Goal: Task Accomplishment & Management: Complete application form

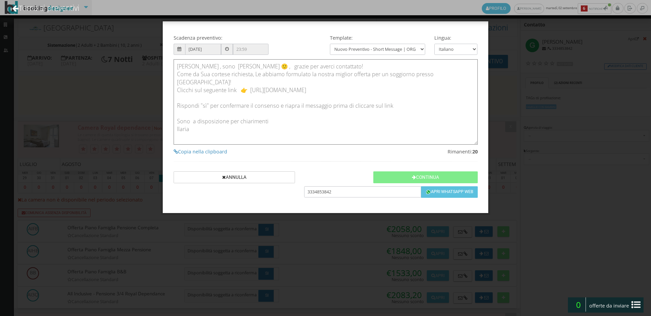
scroll to position [979, 0]
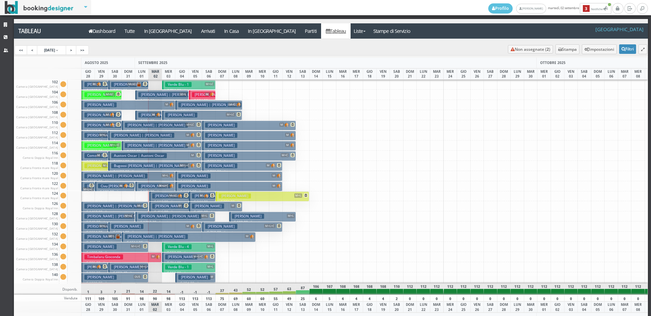
click at [175, 265] on h3 "Verde Blu - 1" at bounding box center [178, 267] width 26 height 5
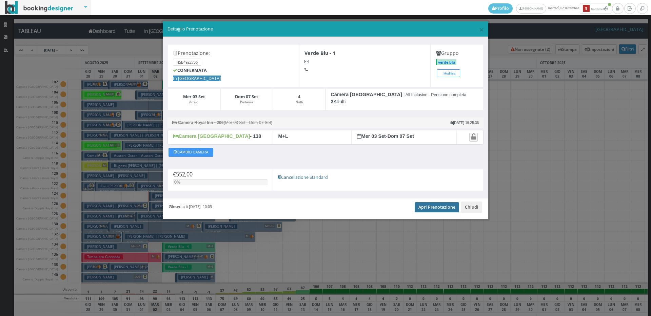
click at [426, 207] on link "Apri Prenotazione" at bounding box center [437, 207] width 44 height 10
click at [480, 28] on span "×" at bounding box center [481, 30] width 5 height 12
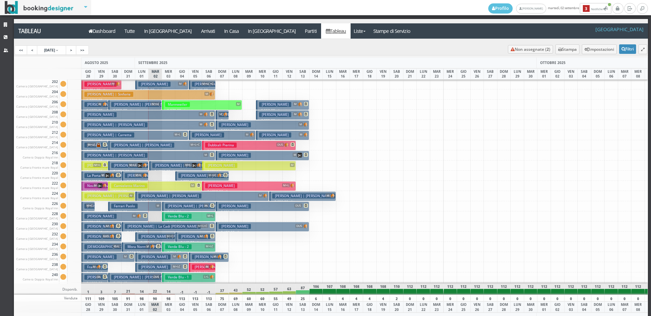
scroll to position [271, 0]
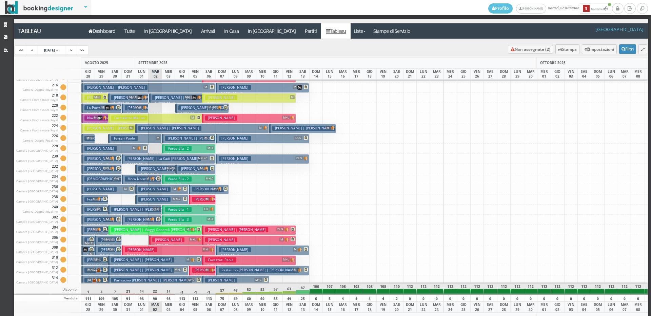
click at [190, 210] on h3 "Verde Blu - 1" at bounding box center [178, 209] width 26 height 5
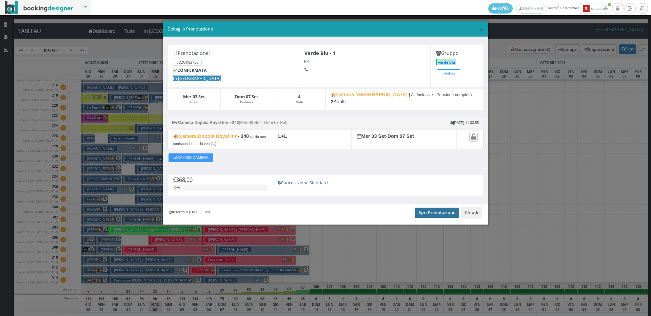
click at [433, 216] on link "Apri Prenotazione" at bounding box center [437, 213] width 44 height 10
click at [480, 31] on span "×" at bounding box center [481, 30] width 5 height 12
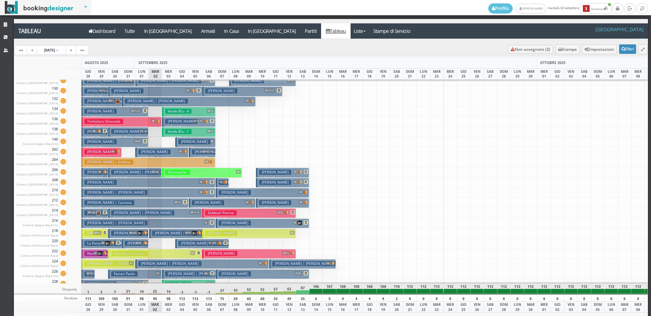
scroll to position [0, 0]
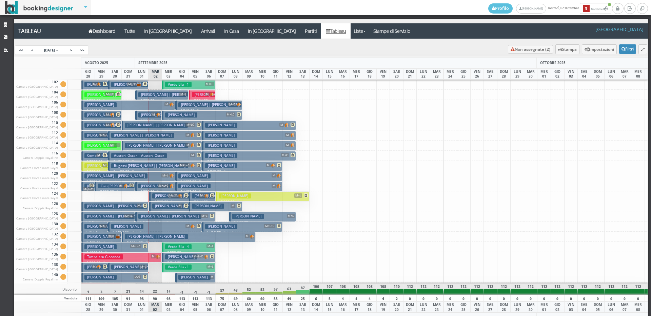
click at [194, 86] on button "Verde Blu - 1 M+LC € 736.00 4 notti 4 Adulti" at bounding box center [189, 85] width 54 height 10
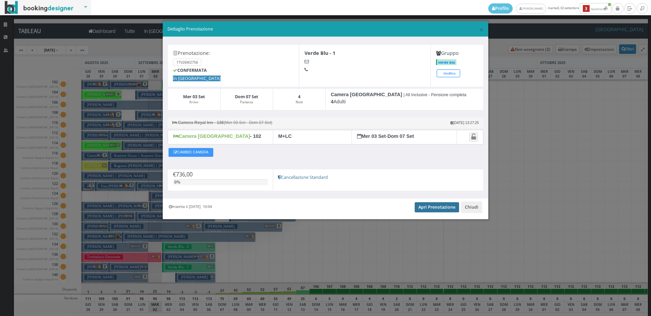
click at [421, 209] on link "Apri Prenotazione" at bounding box center [437, 207] width 44 height 10
click at [428, 210] on link "Apri Prenotazione" at bounding box center [437, 207] width 44 height 10
click at [481, 29] on span "×" at bounding box center [481, 30] width 5 height 12
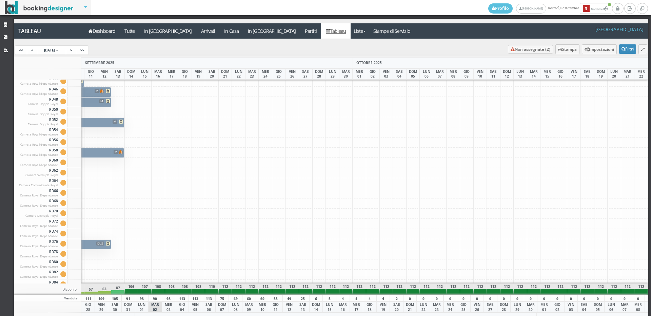
scroll to position [0, 189]
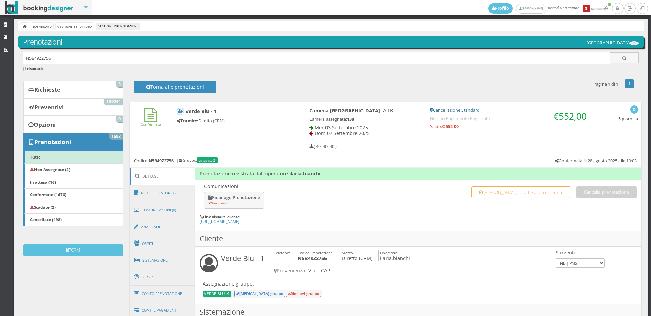
scroll to position [113, 0]
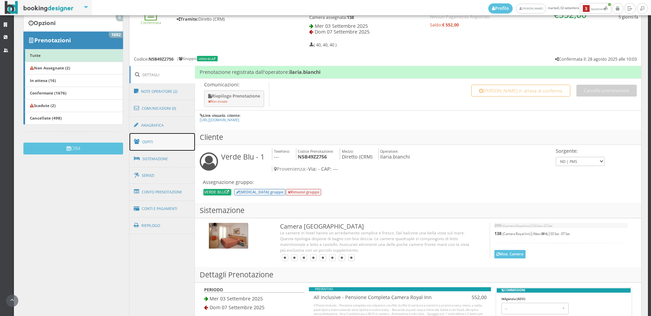
click at [150, 145] on link "Ospiti" at bounding box center [162, 142] width 66 height 18
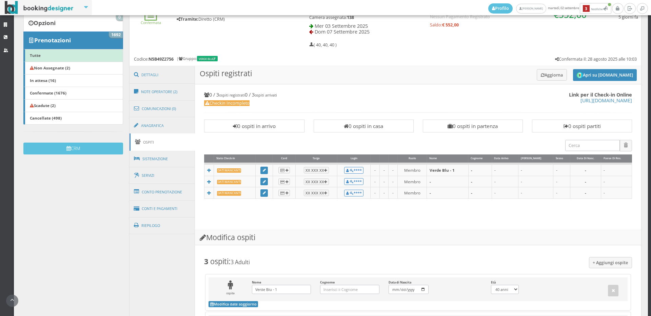
scroll to position [226, 0]
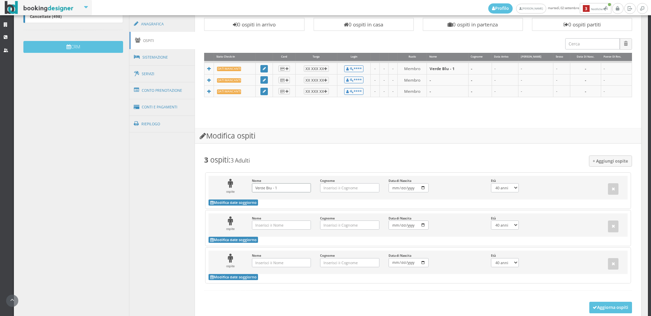
drag, startPoint x: 279, startPoint y: 188, endPoint x: 244, endPoint y: 191, distance: 35.1
click at [244, 191] on div "ospite Nome Verde Blu - 1 Inserisci il Nome Cognome Inserisci il Cognome Data d…" at bounding box center [417, 188] width 419 height 24
click at [338, 190] on input "Cognome Inserisci il Cognome" at bounding box center [349, 187] width 59 height 9
type input "Donluca"
click at [277, 226] on input "Nome Inserisci il Nome" at bounding box center [281, 225] width 59 height 9
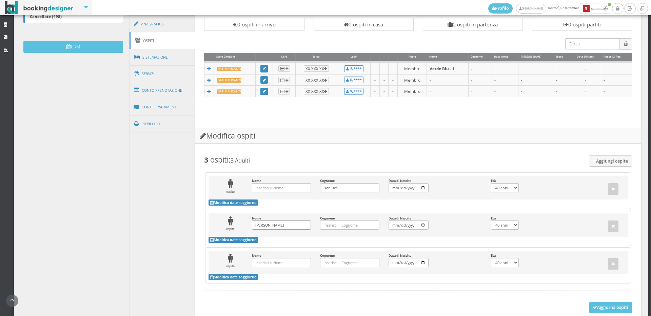
type input "Nicola"
click at [275, 188] on input "Nome Inserisci il Nome" at bounding box center [281, 187] width 59 height 9
type input "c"
type input "Campagnoli"
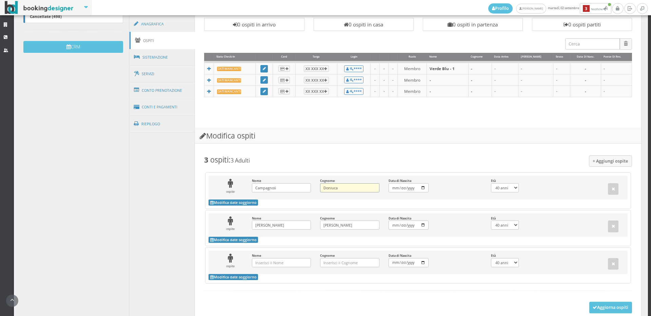
click at [342, 188] on input "Donluca" at bounding box center [349, 187] width 59 height 9
type input "Luca"
click at [394, 187] on input "Data di Nascita Inserisci la Data di Nascita" at bounding box center [408, 187] width 40 height 9
select select "0"
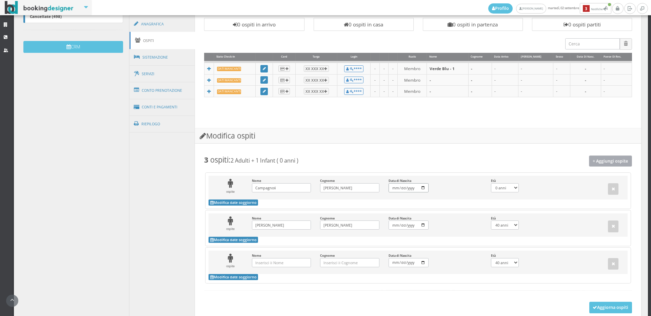
type input "0001-10-23"
select select
type input "0019-10-23"
select select
type input "0199-10-23"
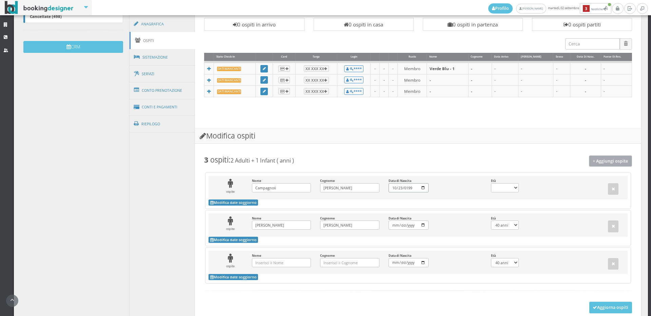
select select
type input "1996-10-23"
select select "28"
click at [344, 224] on input "Nicola" at bounding box center [349, 225] width 59 height 9
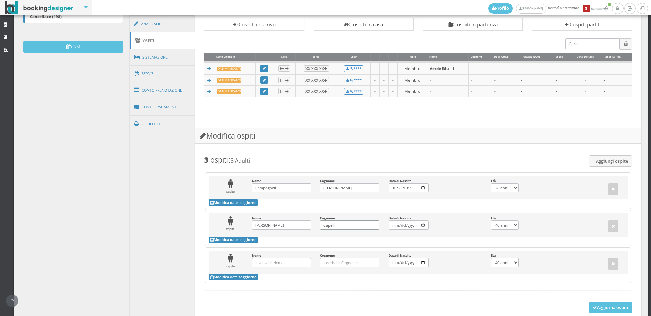
type input "Capelli"
select select "0"
type input "0002-07-01"
select select
type input "0020-07-01"
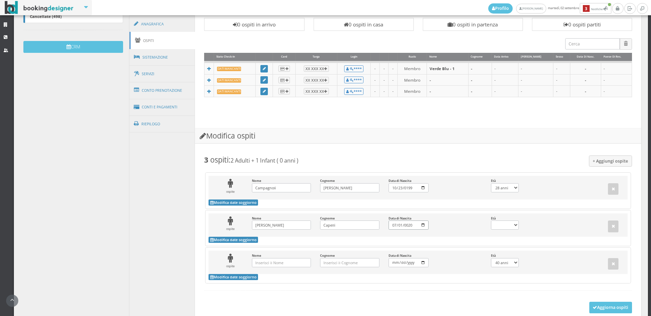
select select
type input "0200-07-01"
select select
type input "2004-07-01"
select select "21"
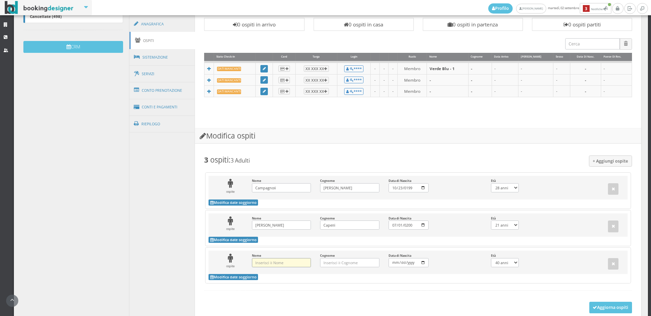
click at [282, 262] on input "Nome Inserisci il Nome" at bounding box center [281, 262] width 59 height 9
type input "Paolo"
type input "Bonora"
select select "0"
click at [391, 262] on input "Data di Nascita Inserisci la Data di Nascita" at bounding box center [408, 262] width 40 height 9
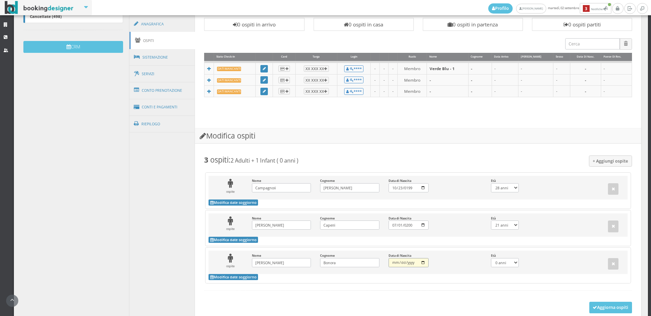
type input "0002-03-23"
select select
type input "0020-03-23"
select select
type input "0200-03-23"
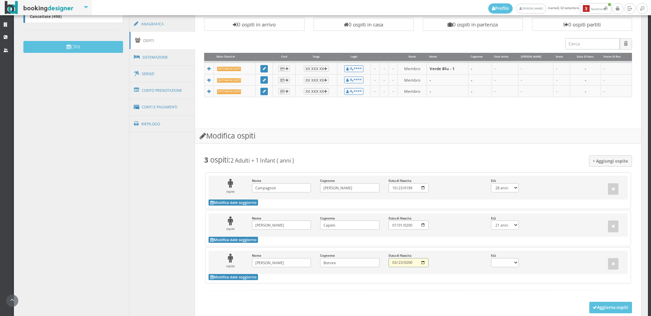
select select
type input "2007-03-23"
select select "18"
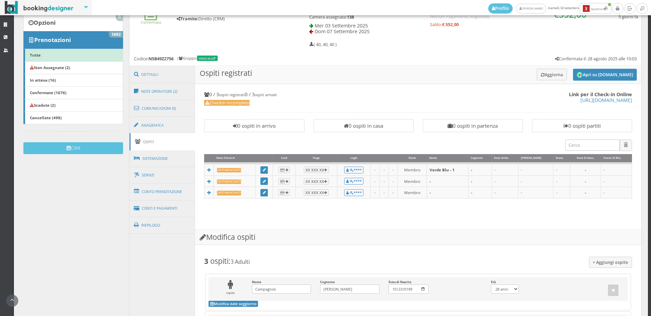
scroll to position [264, 0]
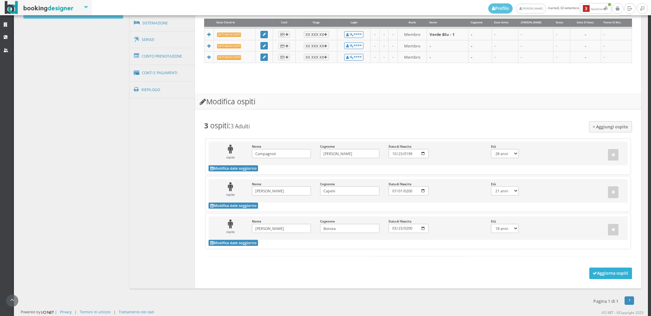
click at [607, 275] on button "Aggiorna ospiti" at bounding box center [610, 274] width 43 height 12
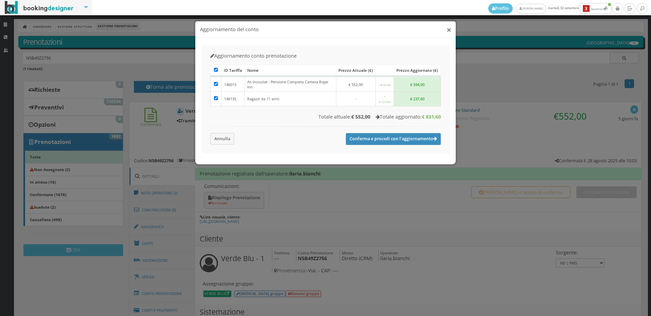
click at [448, 31] on button "×" at bounding box center [448, 29] width 5 height 8
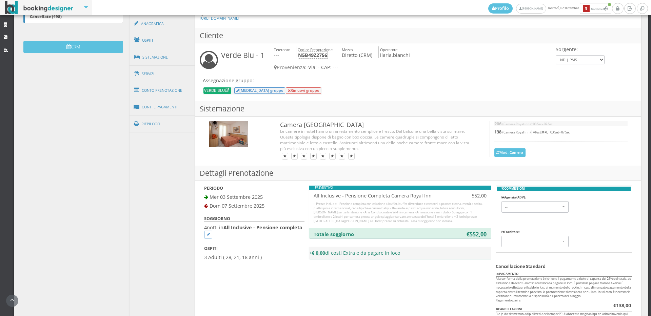
scroll to position [188, 0]
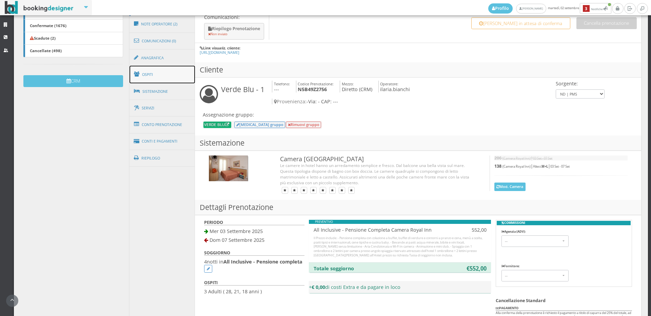
click at [154, 77] on link "Ospiti" at bounding box center [162, 75] width 66 height 18
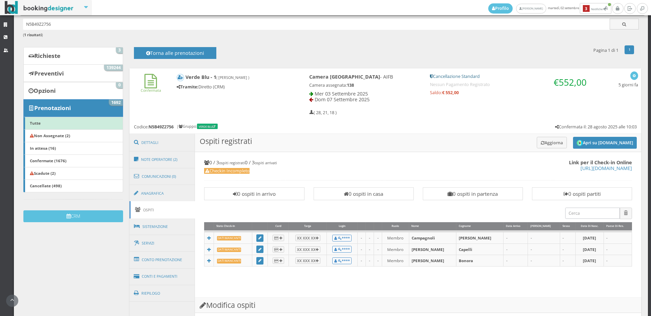
scroll to position [0, 0]
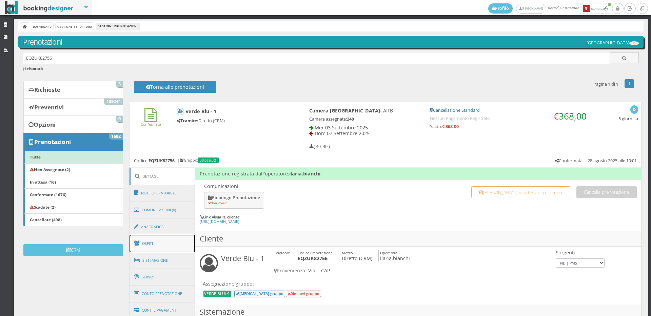
click at [167, 247] on link "Ospiti" at bounding box center [162, 244] width 66 height 18
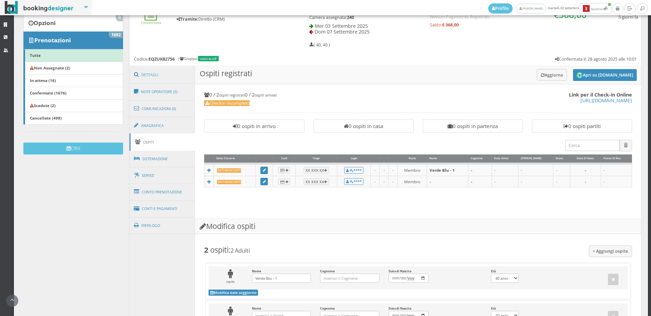
scroll to position [209, 0]
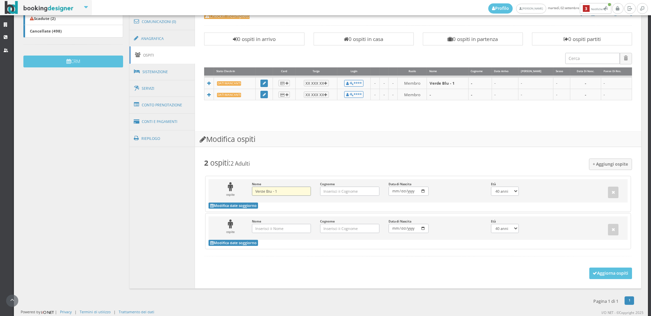
click at [281, 190] on input "Verde Blu - 1" at bounding box center [281, 191] width 59 height 9
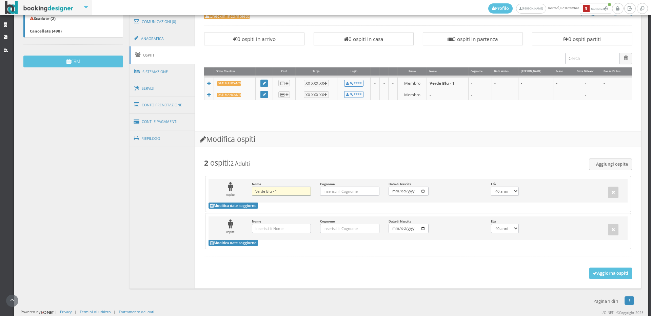
click at [281, 190] on input "Verde Blu - 1" at bounding box center [281, 191] width 59 height 9
type input "f"
type input "Franco"
type input "Cesi"
drag, startPoint x: 388, startPoint y: 189, endPoint x: 396, endPoint y: 205, distance: 18.5
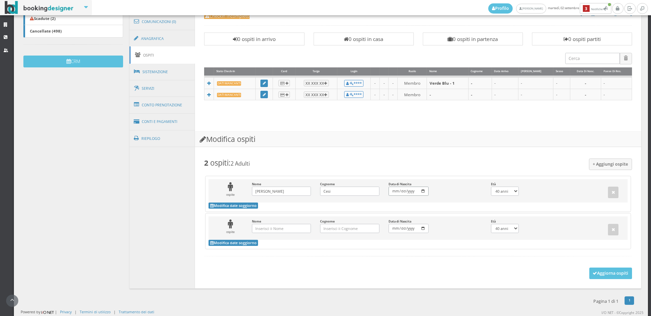
click at [388, 189] on input "Data di Nascita Inserisci la Data di Nascita" at bounding box center [408, 191] width 40 height 9
select select "0"
type input "0001-04-24"
select select
type input "0019-04-24"
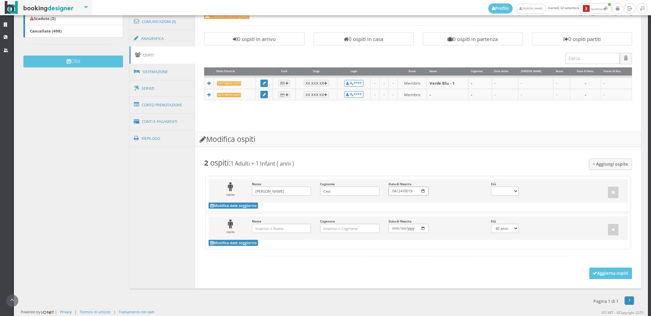
select select
type input "0197-04-24"
select select
type input "1975-04-24"
select select "50"
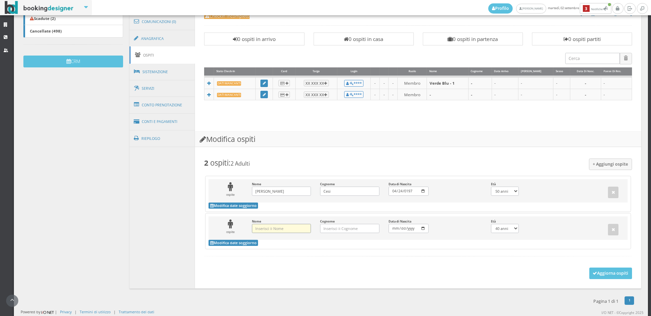
click at [258, 227] on input "Nome Inserisci il Nome" at bounding box center [281, 228] width 59 height 9
type input "Giovanni"
type input "De Cesari"
select select "0"
type input "0001-10-08"
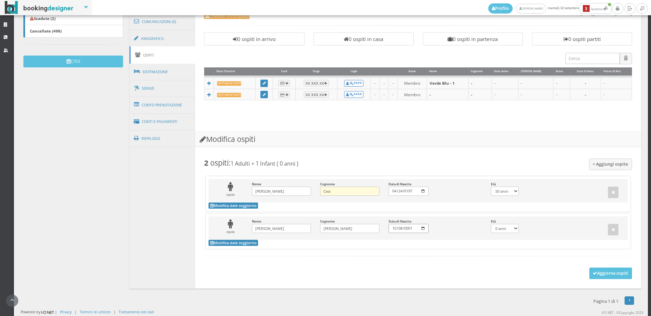
select select
type input "0019-10-08"
select select
type input "0197-10-08"
select select
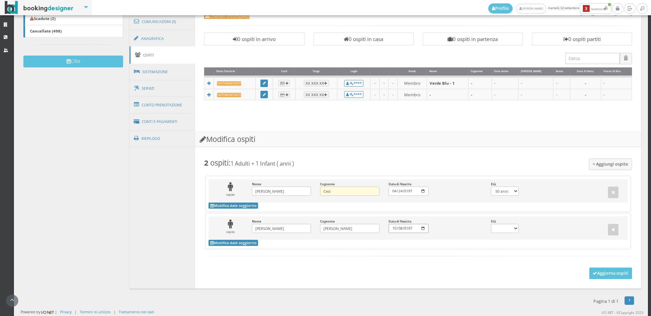
type input "1977-10-08"
select select "47"
click at [604, 274] on button "Aggiorna ospiti" at bounding box center [610, 274] width 43 height 12
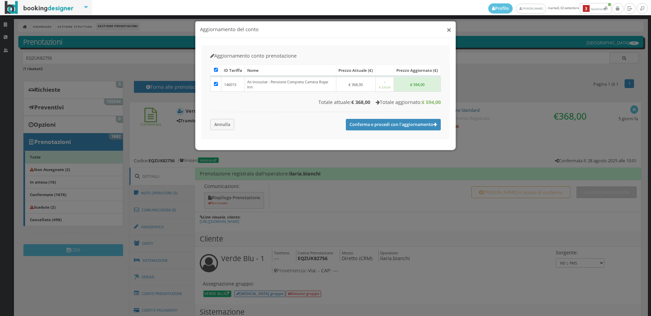
click at [449, 28] on button "×" at bounding box center [448, 29] width 5 height 8
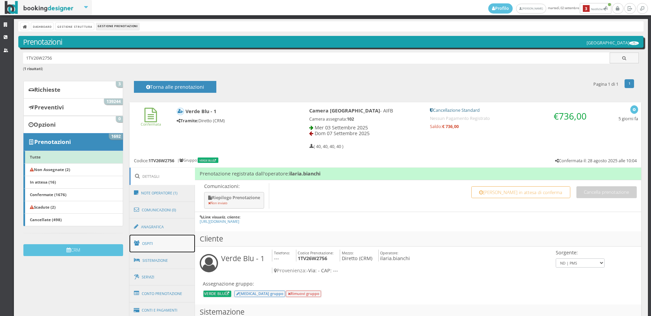
drag, startPoint x: 143, startPoint y: 247, endPoint x: 146, endPoint y: 244, distance: 4.6
click at [144, 247] on link "Ospiti" at bounding box center [162, 244] width 66 height 18
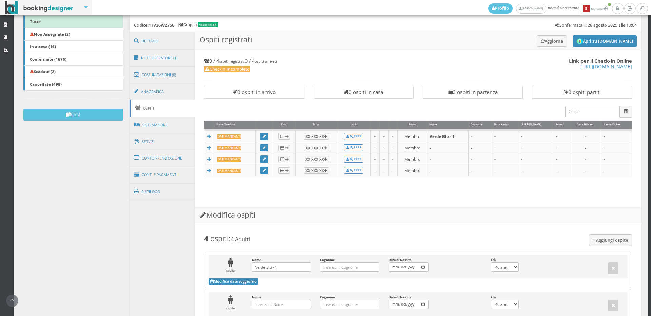
scroll to position [318, 0]
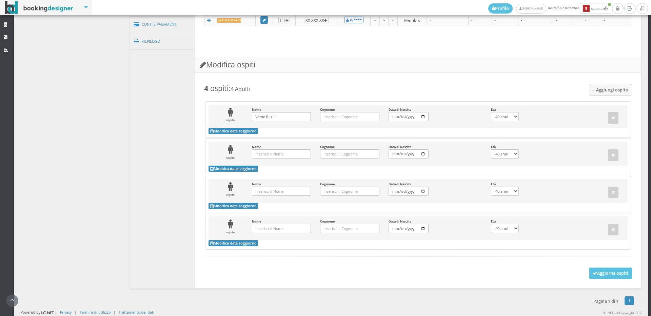
drag, startPoint x: 282, startPoint y: 118, endPoint x: 248, endPoint y: 119, distance: 34.3
click at [248, 119] on div "Nome Verde Blu - 1 Inserisci il Nome" at bounding box center [281, 115] width 68 height 14
type input "Gorni"
type input "[PERSON_NAME]"
select select "0"
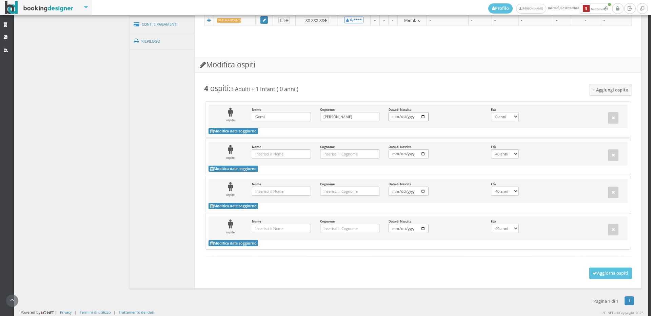
type input "0002-06-03"
select select
type input "0020-06-03"
select select
type input "0201-06-03"
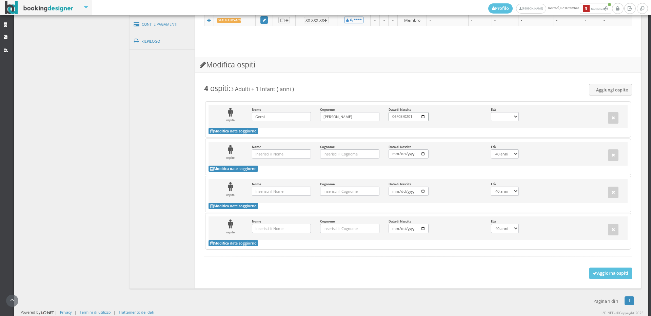
select select
type input "[DATE]"
select select "15"
click at [300, 155] on input "Nome Inserisci il Nome" at bounding box center [281, 153] width 59 height 9
type input "[PERSON_NAME]"
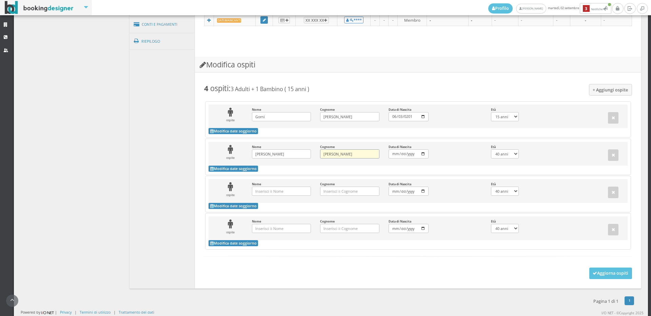
click at [322, 153] on input "[PERSON_NAME]" at bounding box center [349, 153] width 59 height 9
click at [323, 153] on input "[PERSON_NAME]" at bounding box center [349, 153] width 59 height 9
type input "[PERSON_NAME]"
click at [389, 155] on input "Data di Nascita Inserisci la Data di Nascita" at bounding box center [408, 153] width 40 height 9
select select "0"
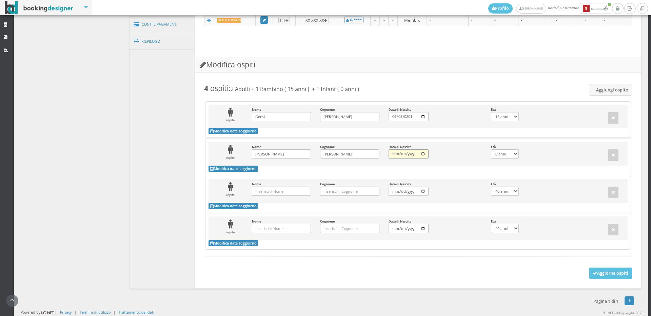
type input "0002-05-20"
select select
type input "0020-05-20"
select select
type input "0201-05-20"
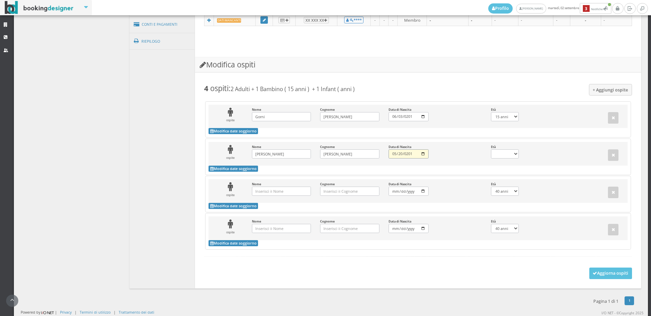
select select
type input "[DATE]"
select select "15"
click at [272, 191] on input "Nome Inserisci il Nome" at bounding box center [281, 191] width 59 height 9
type input "Christofer"
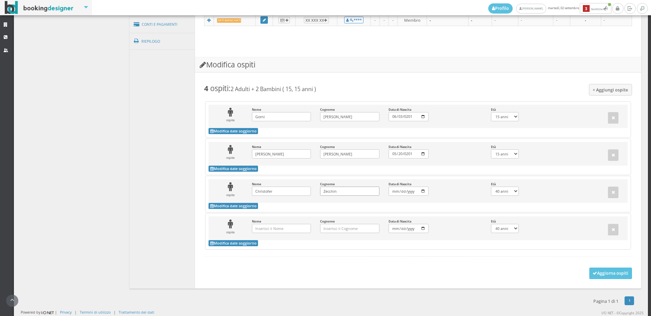
type input "Zecchin"
select select "0"
type input "0002-10-28"
select select
type input "0020-10-28"
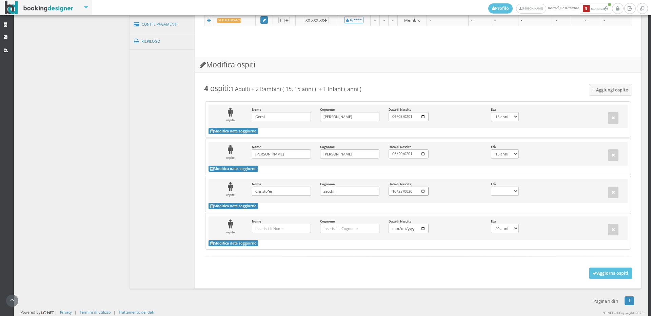
select select
type input "0201-10-28"
select select
type input "[DATE]"
select select "14"
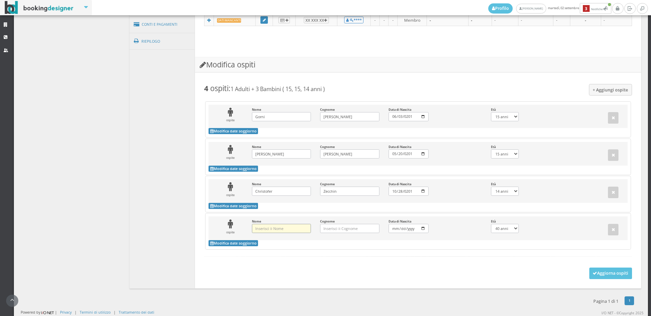
click at [290, 230] on input "Nome Inserisci il Nome" at bounding box center [281, 228] width 59 height 9
type input "[PERSON_NAME]"
type input "El Marchi"
select select "0"
type input "0002-03-15"
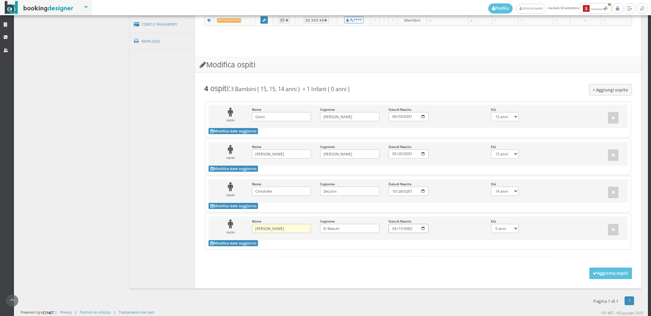
select select
type input "0020-03-15"
select select
type input "0201-03-15"
select select
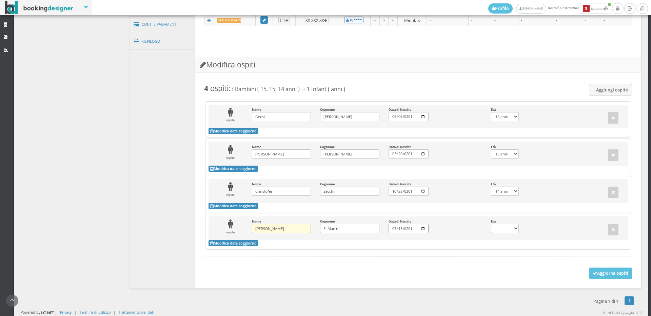
type input "[DATE]"
select select "15"
click at [601, 273] on button "Aggiorna ospiti" at bounding box center [610, 274] width 43 height 12
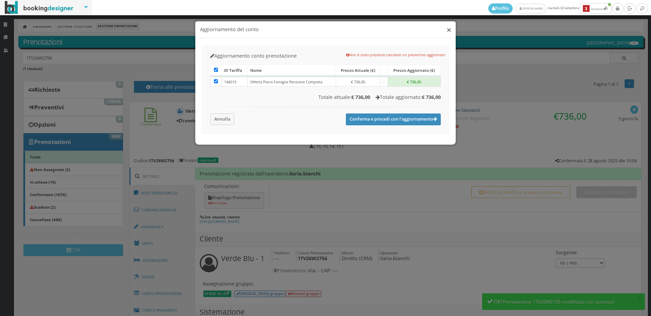
click at [448, 32] on button "×" at bounding box center [448, 29] width 5 height 8
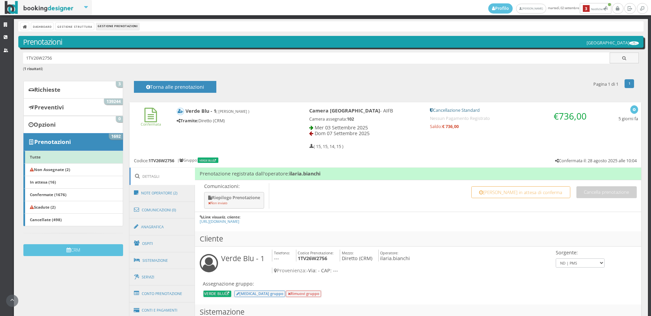
scroll to position [226, 0]
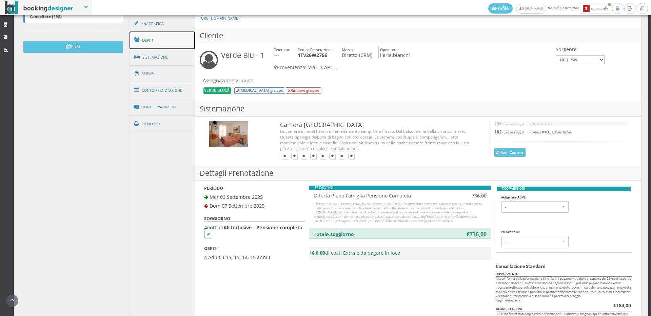
click at [154, 42] on link "Ospiti" at bounding box center [162, 41] width 66 height 18
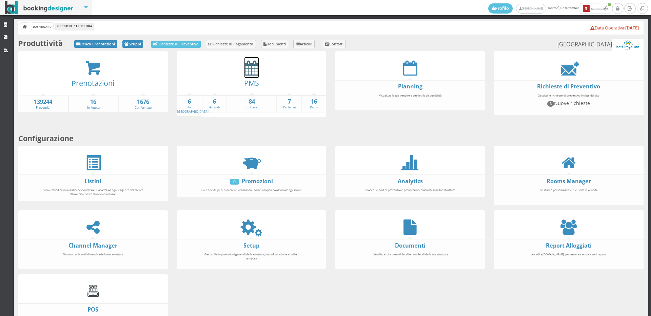
click at [247, 67] on icon at bounding box center [251, 67] width 14 height 15
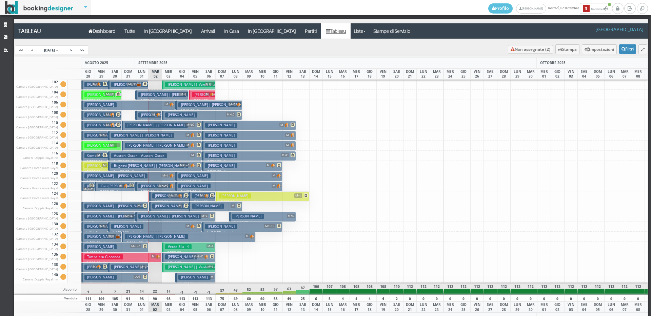
click at [194, 247] on button "Verde Blu - 4 M+L € 552.00 4 notti 3 Adulti" at bounding box center [189, 247] width 54 height 10
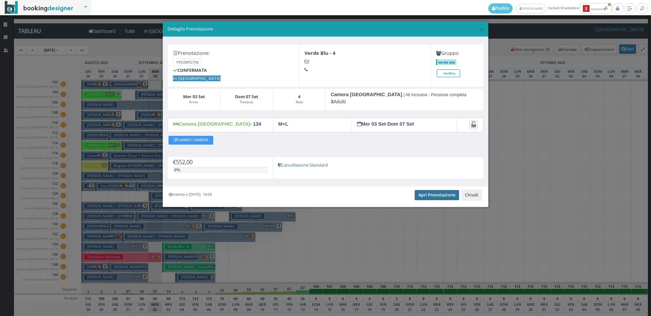
click at [433, 196] on link "Apri Prenotazione" at bounding box center [437, 195] width 44 height 10
click at [481, 27] on span "×" at bounding box center [481, 30] width 5 height 12
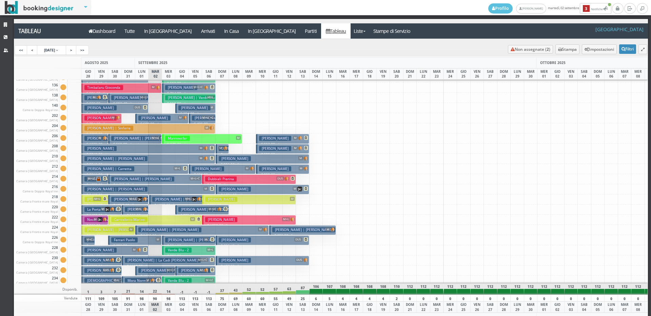
scroll to position [203, 0]
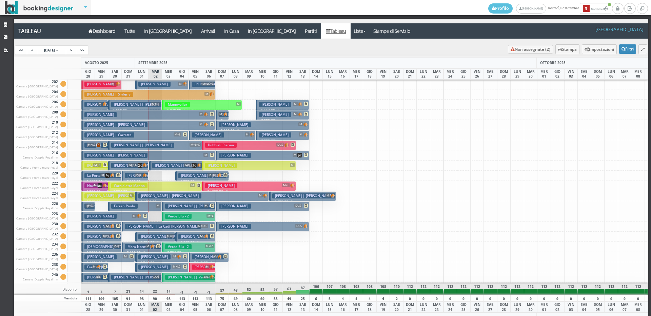
click at [188, 246] on h3 "Verde Blu - 2" at bounding box center [178, 246] width 26 height 5
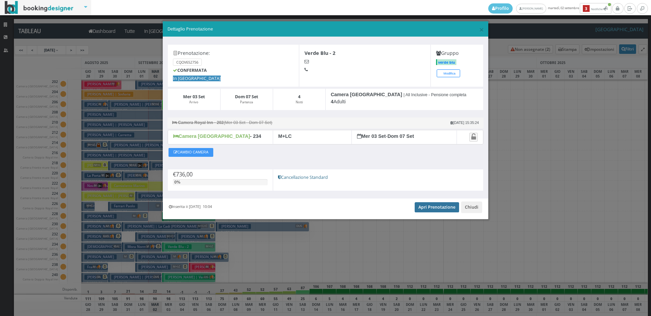
click at [448, 206] on link "Apri Prenotazione" at bounding box center [437, 207] width 44 height 10
click at [481, 28] on span "×" at bounding box center [481, 30] width 5 height 12
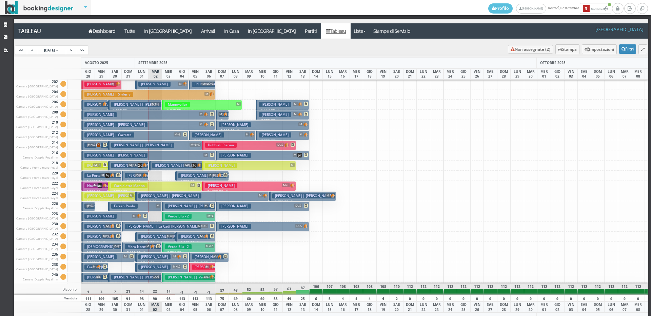
click at [180, 216] on h3 "Verde Blu - 2" at bounding box center [178, 216] width 26 height 5
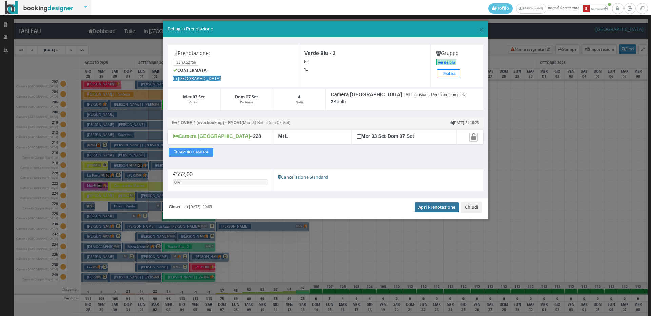
click at [434, 207] on link "Apri Prenotazione" at bounding box center [437, 207] width 44 height 10
click at [481, 27] on span "×" at bounding box center [481, 30] width 5 height 12
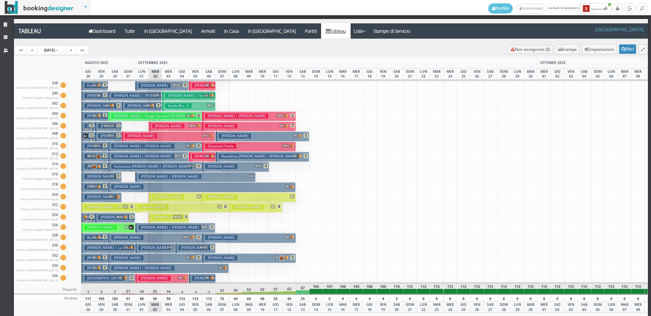
scroll to position [317, 0]
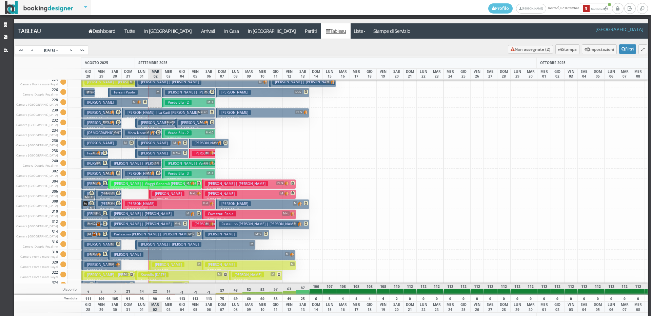
click at [198, 171] on button "Verde Blu - 3 M+L € 552.00 4 notti 3 Adulti" at bounding box center [189, 174] width 54 height 10
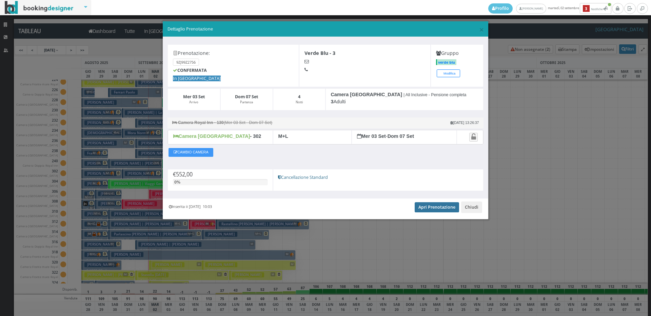
click at [448, 207] on link "Apri Prenotazione" at bounding box center [437, 207] width 44 height 10
click at [479, 32] on span "×" at bounding box center [481, 30] width 5 height 12
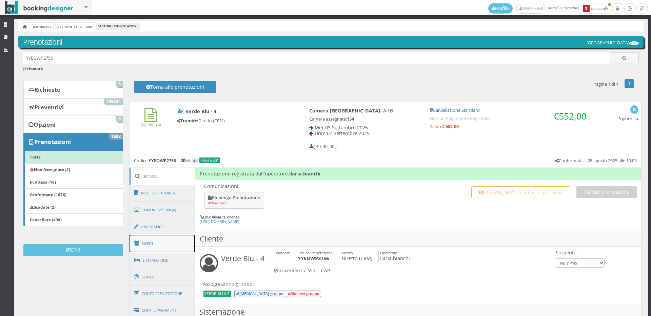
click at [156, 243] on link "Ospiti" at bounding box center [162, 244] width 66 height 18
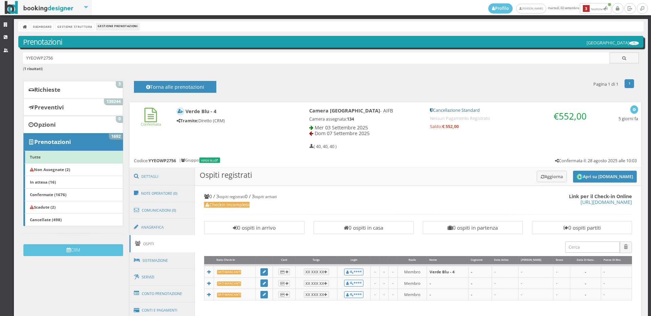
scroll to position [188, 0]
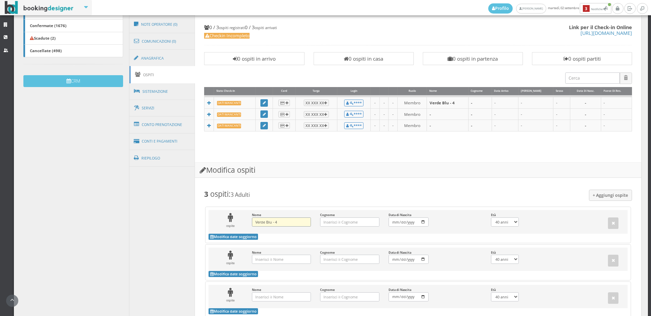
click at [282, 223] on input "Verde Blu - 4" at bounding box center [281, 222] width 59 height 9
click at [279, 222] on input "Verde Blu - 4" at bounding box center [281, 222] width 59 height 9
type input "R"
type input "Riccardo"
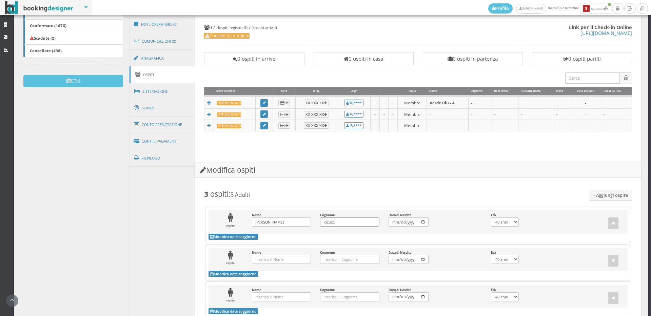
type input "Ricucci"
select select "0"
type input "0002-01-04"
select select
type input "0020-01-04"
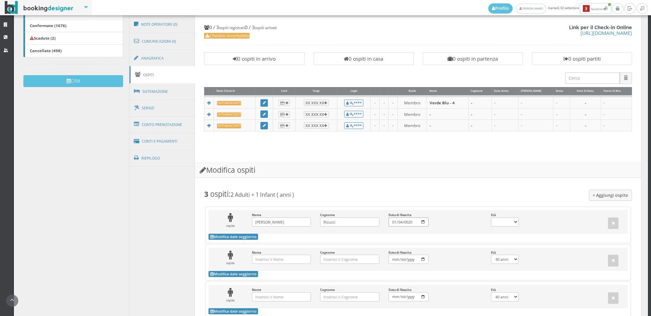
select select
type input "0201-01-04"
select select
type input "2012-01-04"
select select "13"
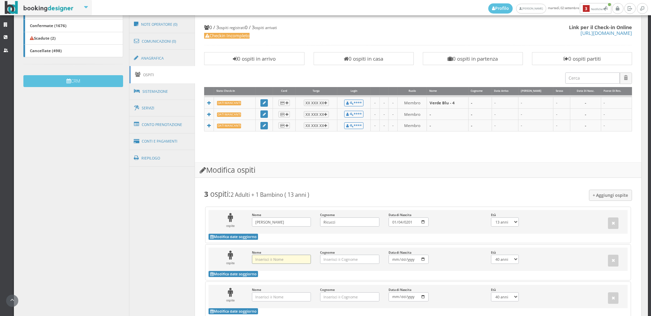
click at [275, 258] on input "Nome Inserisci il Nome" at bounding box center [281, 259] width 59 height 9
type input "[PERSON_NAME]"
type input "Ricucci"
select select "0"
type input "0002-06-06"
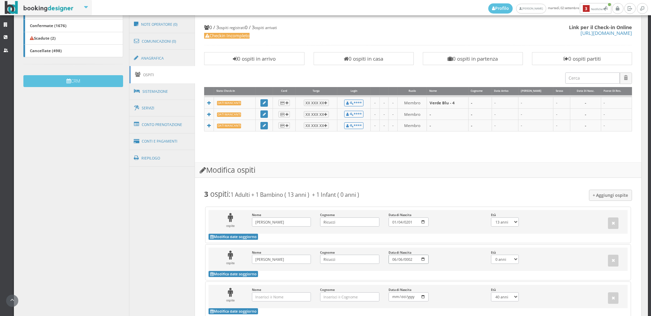
select select
type input "0020-06-06"
select select
type input "0201-06-06"
select select
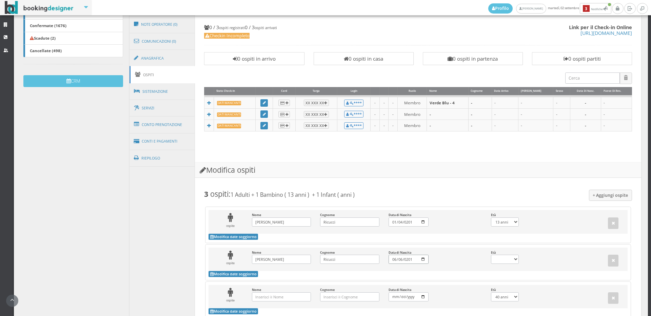
type input "2013-06-06"
select select "12"
click at [265, 298] on input "Nome Inserisci il Nome" at bounding box center [281, 297] width 59 height 9
type input "Damian"
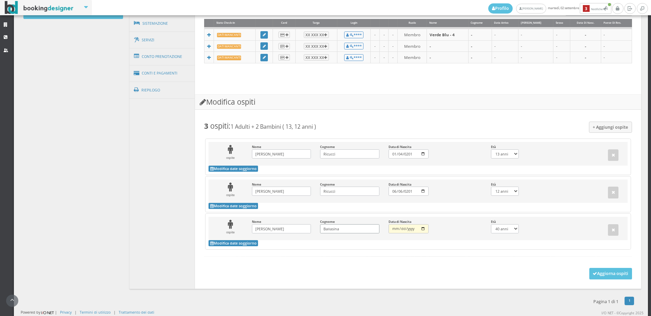
type input "Ballasina"
click at [389, 229] on input "Data di Nascita Inserisci la Data di Nascita" at bounding box center [408, 228] width 40 height 9
select select "0"
type input "0002-12-24"
select select
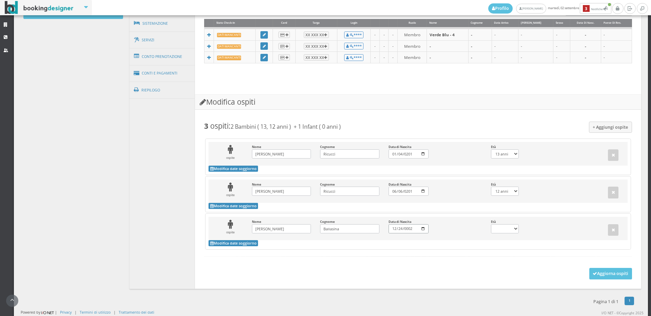
type input "0020-12-24"
select select
type input "0201-12-24"
select select
type input "2013-12-24"
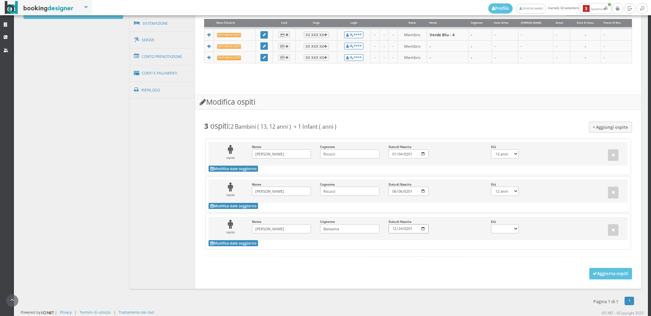
select select "11"
click at [612, 271] on button "Aggiorna ospiti" at bounding box center [610, 274] width 43 height 12
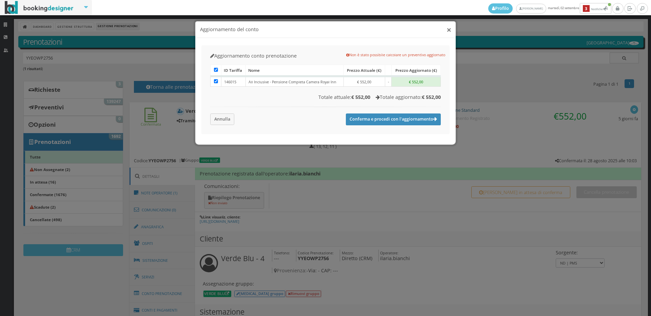
click at [449, 29] on button "×" at bounding box center [448, 29] width 5 height 8
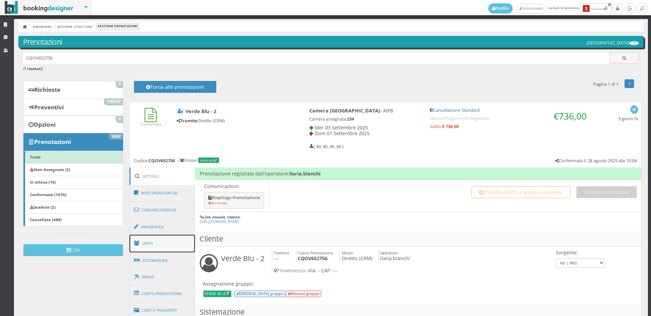
click at [151, 246] on link "Ospiti" at bounding box center [162, 244] width 66 height 18
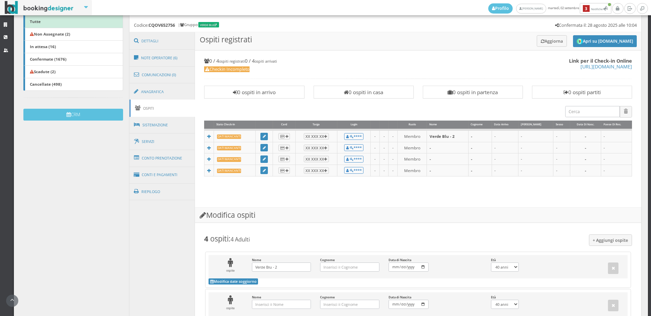
scroll to position [188, 0]
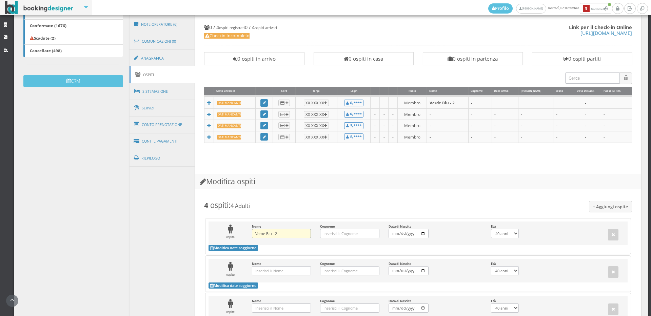
click at [279, 234] on input "Verde Blu - 2" at bounding box center [281, 233] width 59 height 9
type input "[PERSON_NAME]"
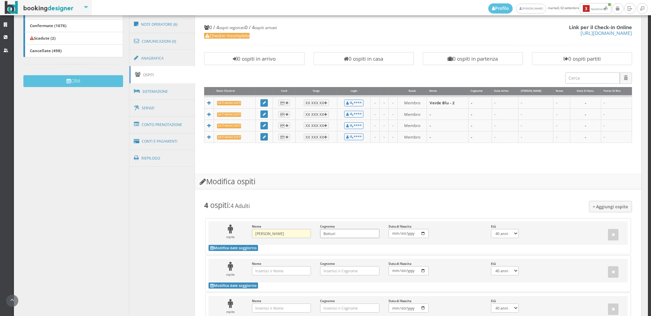
type input "Botturi"
select select "0"
type input "0002-11-24"
select select
type input "0020-11-24"
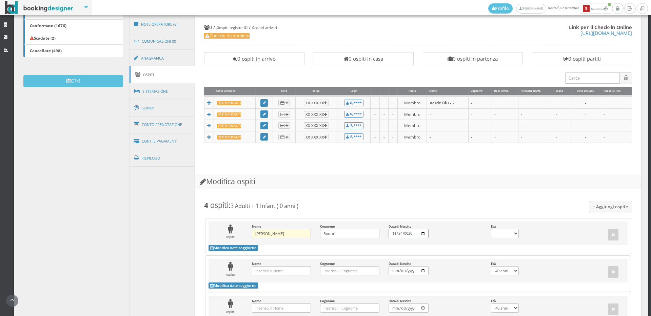
select select
type input "0201-11-24"
select select
type input "[DATE]"
select select "13"
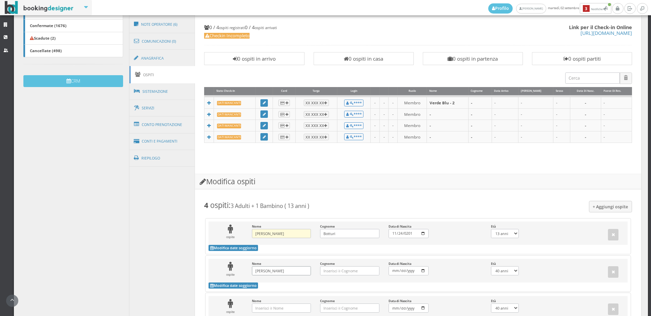
type input "[PERSON_NAME]"
type input "Danesi"
select select "0"
type input "0002-05-10"
select select
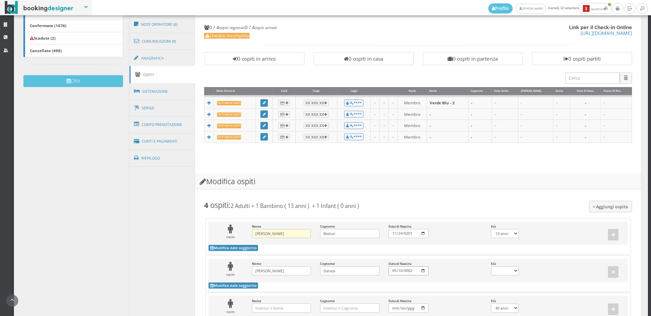
type input "0020-05-10"
select select
type input "0201-05-10"
select select
type input "[DATE]"
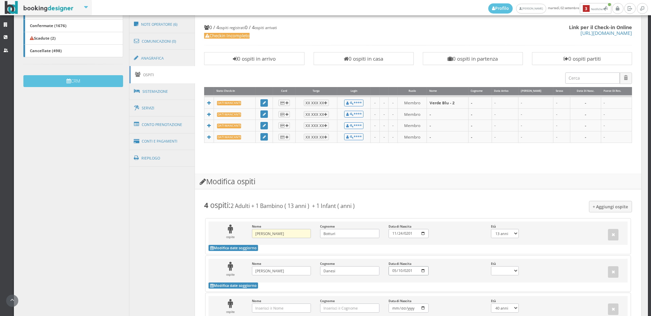
select select "14"
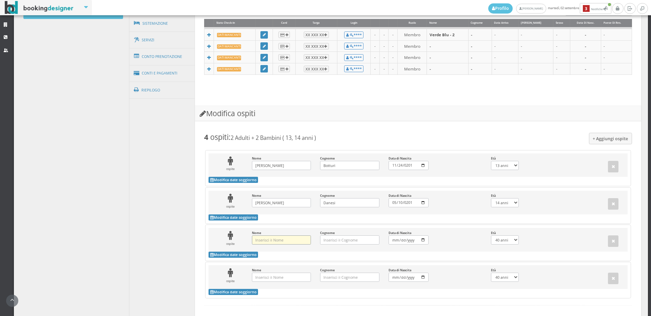
click at [266, 242] on input "Nome Inserisci il Nome" at bounding box center [281, 240] width 59 height 9
type input "[PERSON_NAME]"
type input "g"
type input "Ghiroldi"
select select "0"
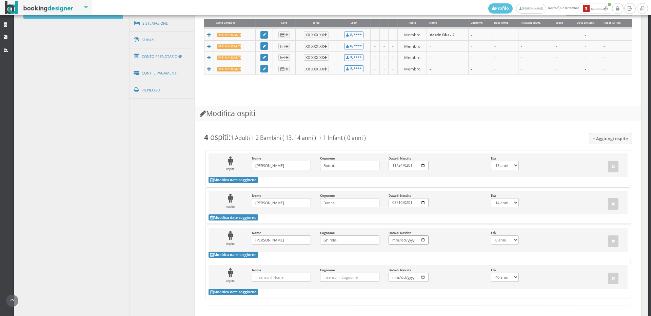
type input "0002-04-15"
select select
type input "0020-04-15"
select select
type input "0201-04-15"
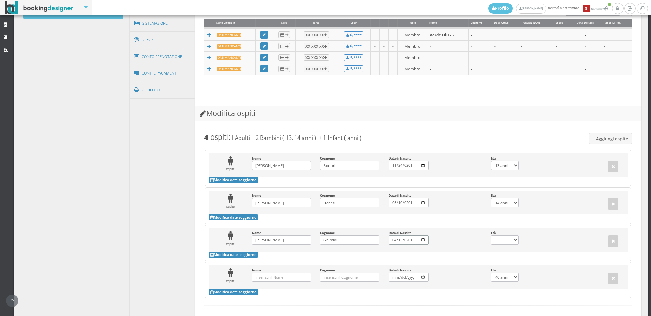
select select
type input "[DATE]"
select select "13"
click at [291, 276] on input "Nome Inserisci il Nome" at bounding box center [281, 277] width 59 height 9
type input "Marco"
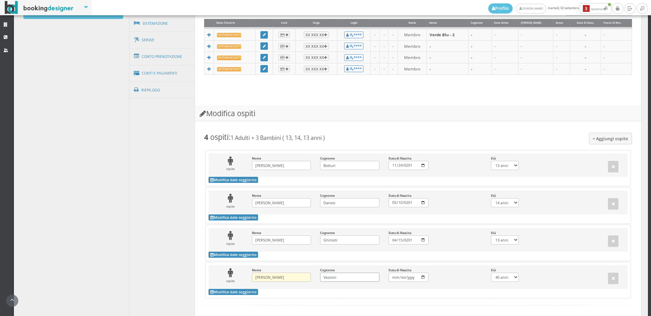
type input "Vezzoni"
select select "0"
type input "0002-05-11"
select select
type input "0020-05-11"
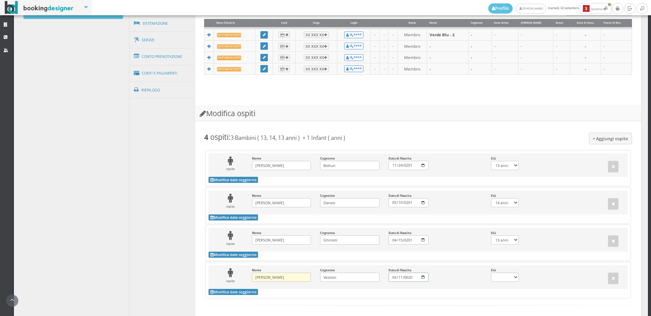
select select
type input "0201-05-11"
select select
type input "2011-05-11"
select select "14"
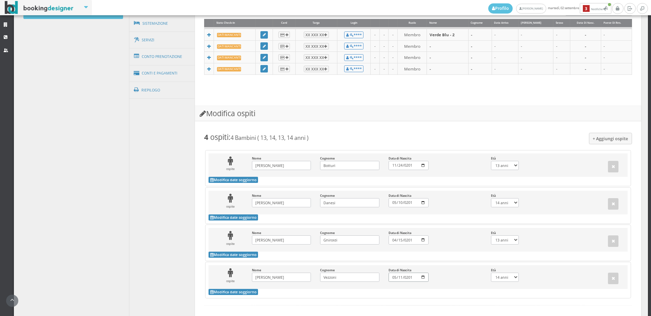
scroll to position [318, 0]
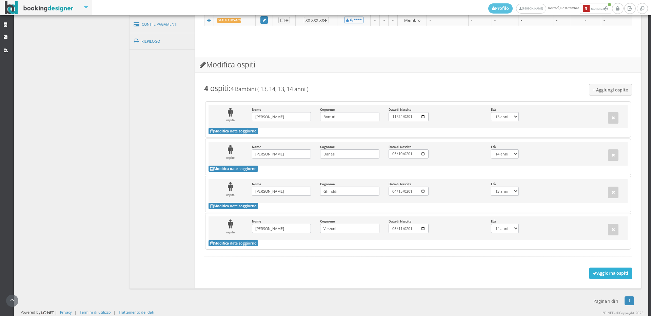
click at [596, 274] on button "Aggiorna ospiti" at bounding box center [610, 274] width 43 height 12
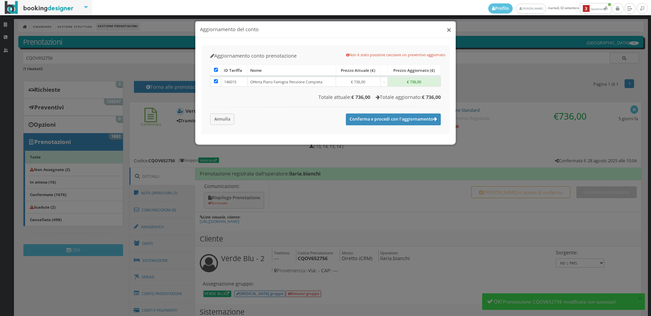
click at [448, 28] on button "×" at bounding box center [448, 29] width 5 height 8
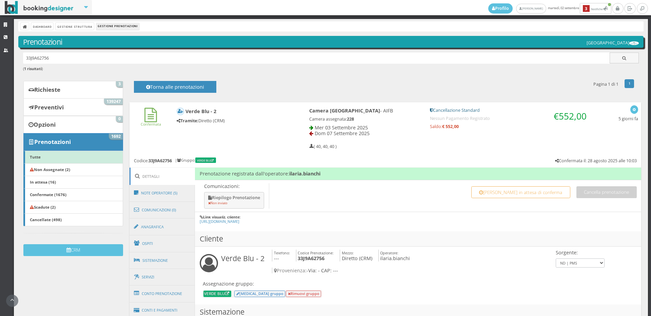
scroll to position [75, 0]
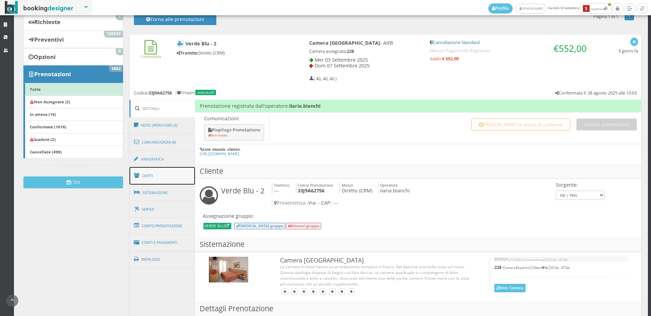
click at [142, 176] on link "Ospiti" at bounding box center [162, 176] width 66 height 18
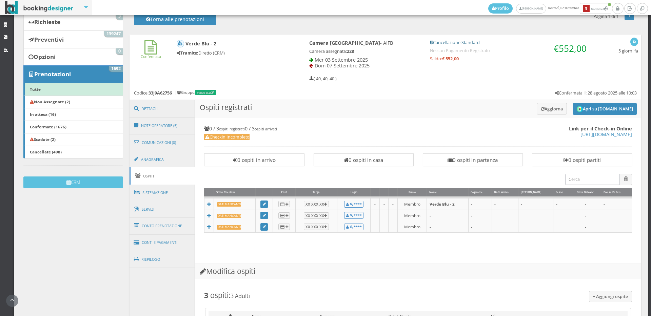
scroll to position [263, 0]
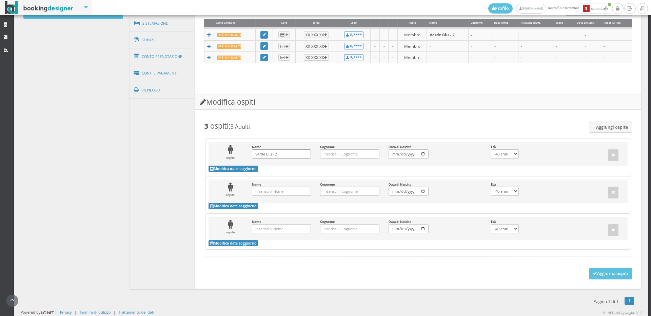
drag, startPoint x: 289, startPoint y: 153, endPoint x: 245, endPoint y: 162, distance: 45.6
click at [245, 162] on div "ospite Nome Verde Blu - 2 Inserisci il Nome Cognome Inserisci il Cognome Data d…" at bounding box center [417, 154] width 419 height 24
type input "Gabriel"
type input "Battiston"
select select "0"
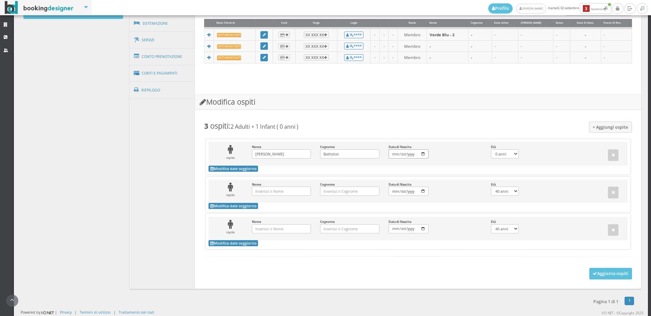
type input "0002-06-02"
select select
type input "0020-06-02"
select select
type input "0201-06-02"
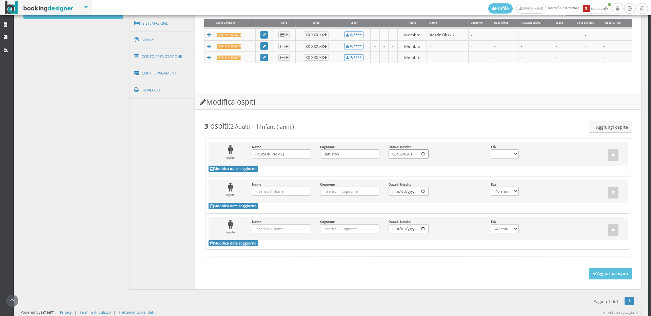
select select
type input "2012-06-02"
select select "13"
click at [264, 187] on input "Nome Inserisci il Nome" at bounding box center [281, 191] width 59 height 9
type input "Sebastian"
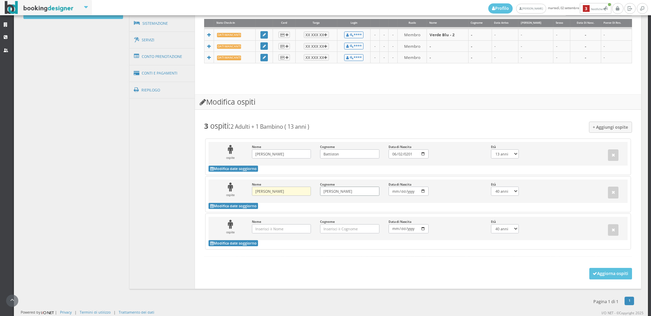
type input "De Cesari"
select select "0"
type input "0002-08-11"
select select
type input "0020-08-11"
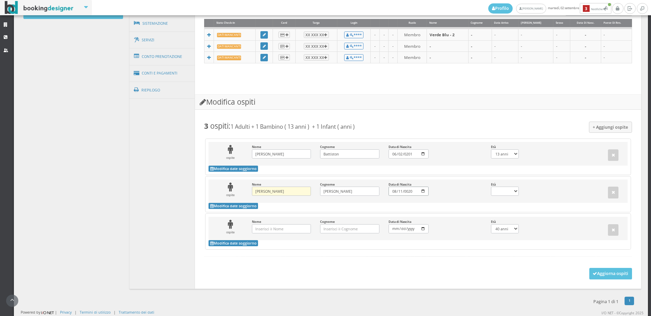
select select
type input "0201-08-11"
select select
type input "2011-08-11"
select select "14"
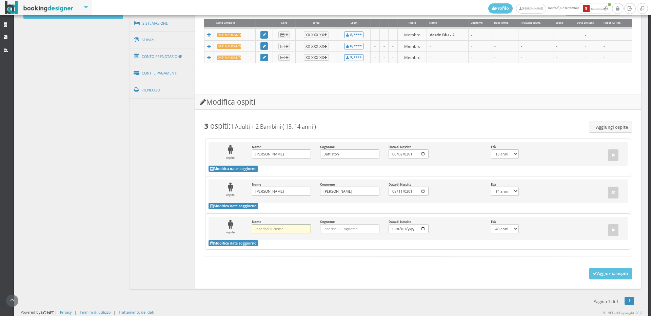
click at [269, 231] on input "Nome Inserisci il Nome" at bounding box center [281, 228] width 59 height 9
type input "Francesco"
type input "Pezzi"
select select "0"
type input "0002-03-21"
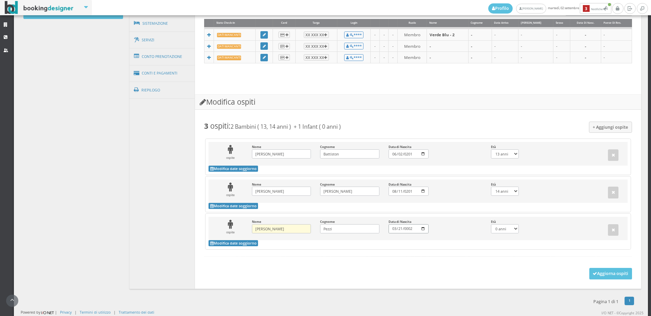
select select
type input "0020-03-21"
select select
type input "0201-03-21"
select select
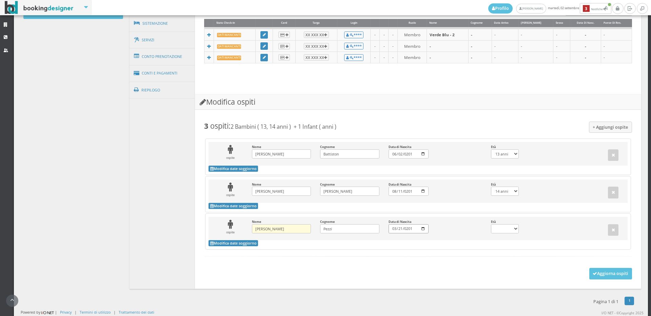
type input "2011-03-21"
select select "14"
click at [591, 271] on button "Aggiorna ospiti" at bounding box center [610, 274] width 43 height 12
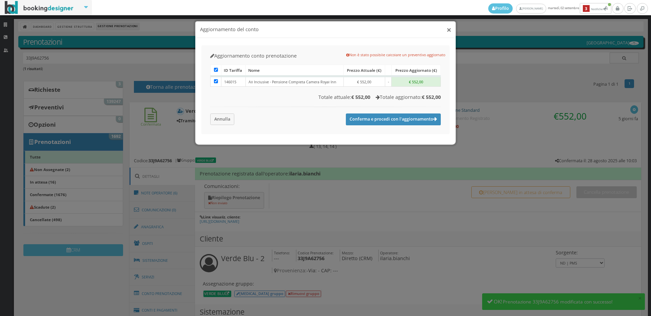
click at [449, 30] on button "×" at bounding box center [448, 29] width 5 height 8
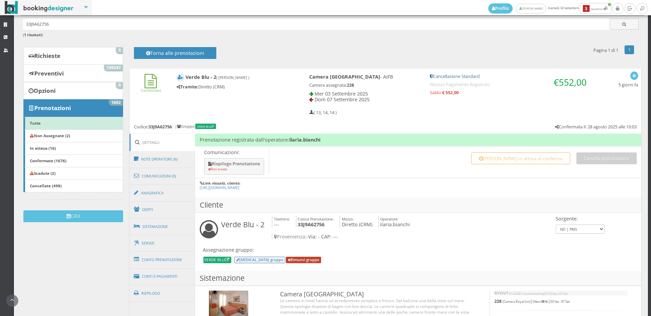
scroll to position [226, 0]
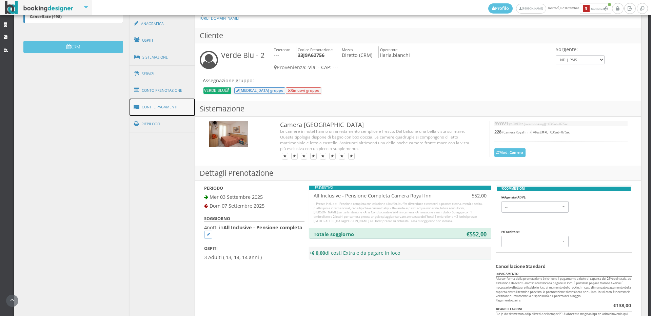
click at [163, 108] on link "Conti e Pagamenti" at bounding box center [162, 107] width 66 height 17
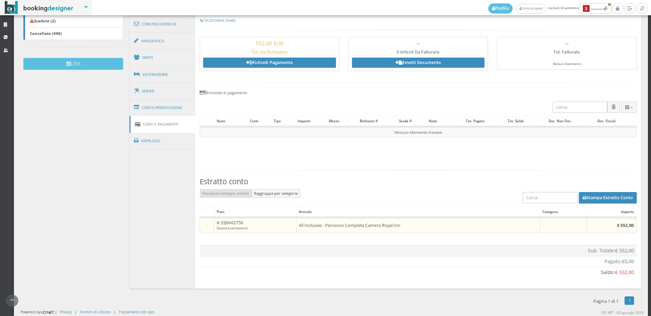
scroll to position [207, 0]
click at [156, 59] on link "Ospiti" at bounding box center [162, 58] width 66 height 18
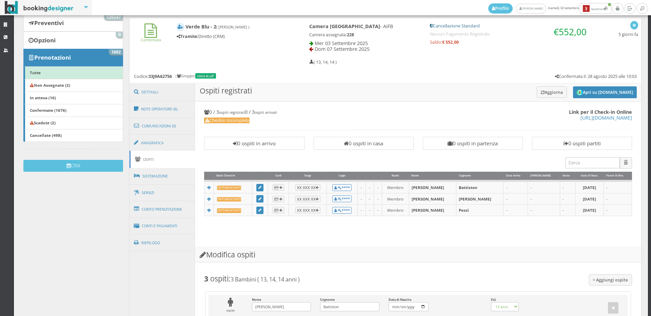
scroll to position [0, 0]
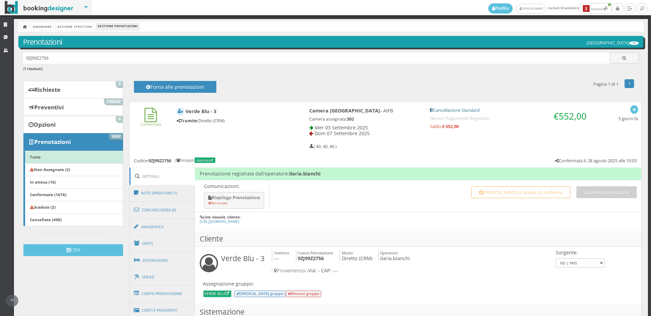
scroll to position [226, 0]
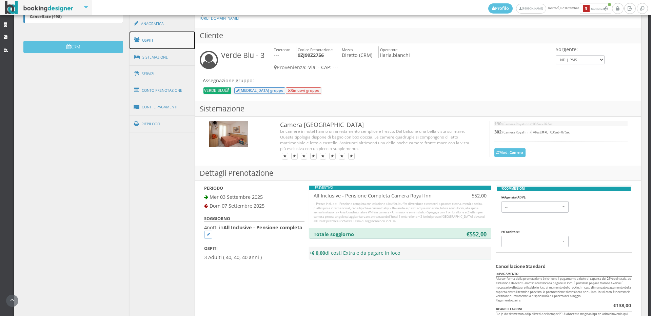
click at [154, 37] on link "Ospiti" at bounding box center [162, 41] width 66 height 18
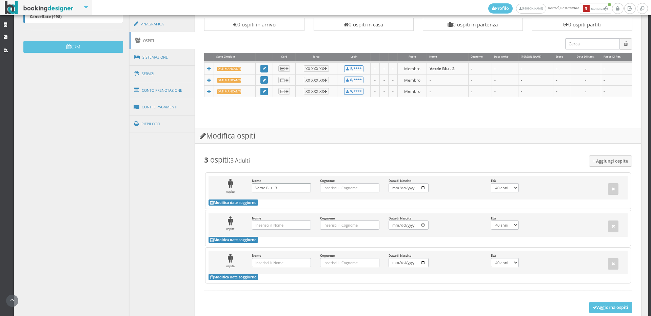
drag, startPoint x: 286, startPoint y: 184, endPoint x: 245, endPoint y: 186, distance: 41.4
click at [245, 186] on div "ospite Nome Verde Blu - 3 Inserisci il Nome Cognome Inserisci il Cognome Data d…" at bounding box center [417, 188] width 419 height 24
type input "[PERSON_NAME]"
type input "Lippa"
select select "0"
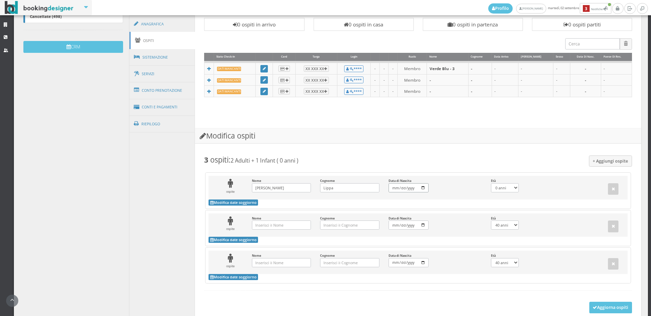
type input "0002-02-01"
select select
type input "0020-02-01"
select select
type input "0201-02-01"
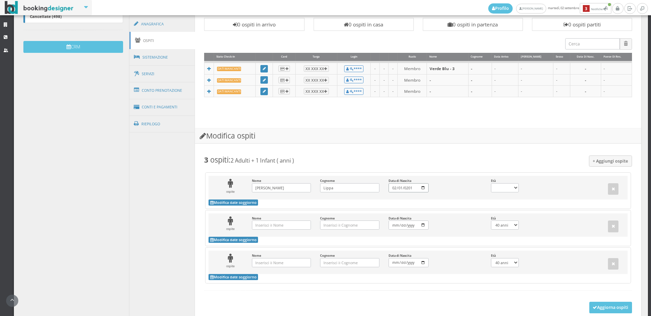
select select
type input "[DATE]"
select select "14"
click at [286, 226] on input "Nome Inserisci il Nome" at bounding box center [281, 225] width 59 height 9
type input "[PERSON_NAME]"
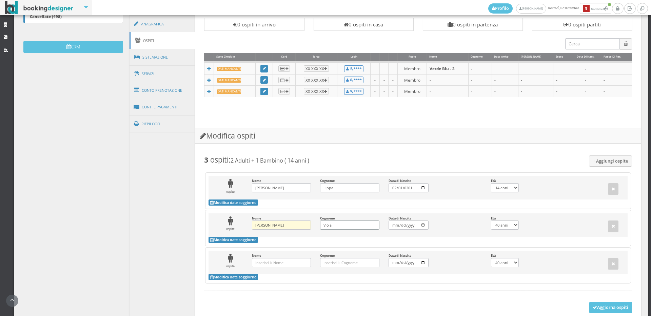
type input "Viola"
select select "0"
type input "0002-12-06"
select select
type input "0020-12-06"
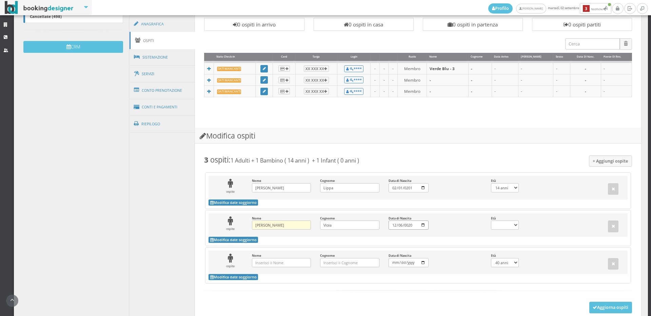
select select
type input "0201-12-06"
select select
type input "[DATE]"
select select "13"
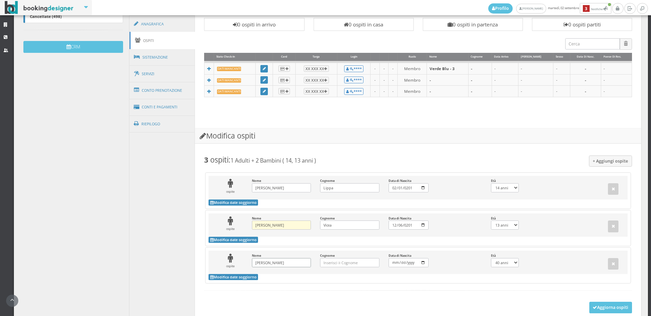
type input "[PERSON_NAME]"
type input "Leoni"
select select "0"
type input "0002-03-06"
select select
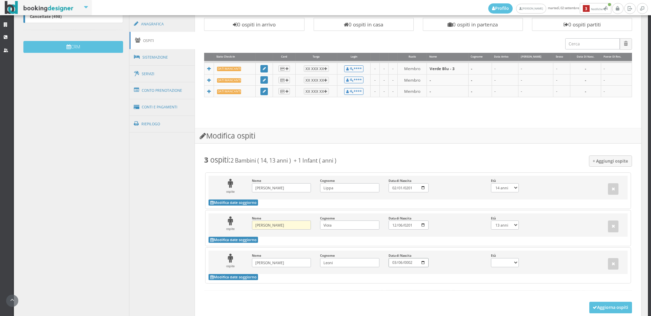
type input "0020-03-06"
select select
type input "0200-03-06"
select select
type input "2001-03-06"
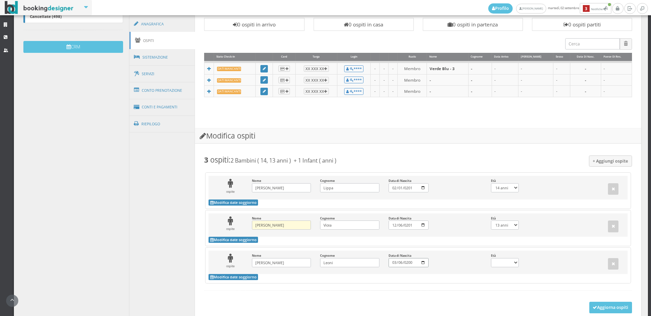
select select "24"
select select "0"
type input "0002-03-06"
select select
type input "0020-03-06"
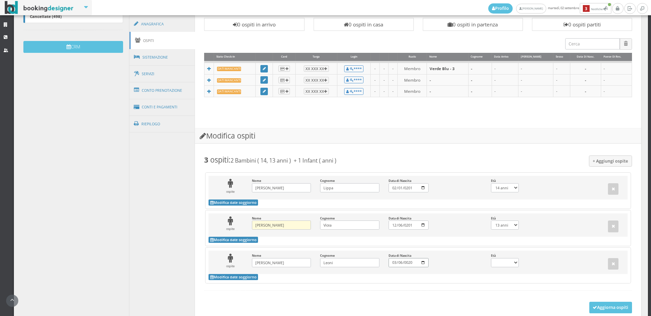
select select
type input "0201-03-06"
select select
type input "[DATE]"
select select "14"
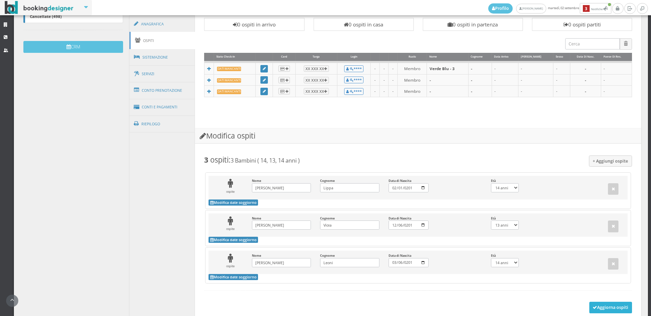
click at [609, 309] on button "Aggiorna ospiti" at bounding box center [610, 308] width 43 height 12
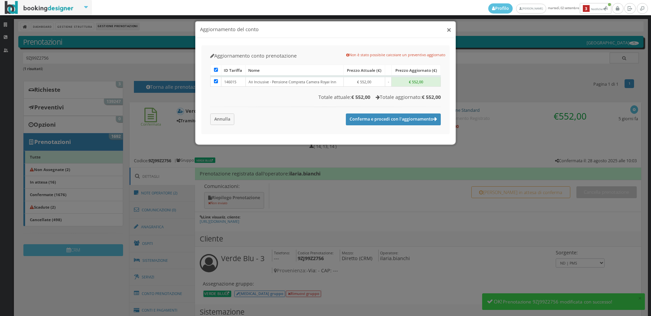
click at [448, 28] on button "×" at bounding box center [448, 29] width 5 height 8
